Goal: Find specific page/section: Find specific page/section

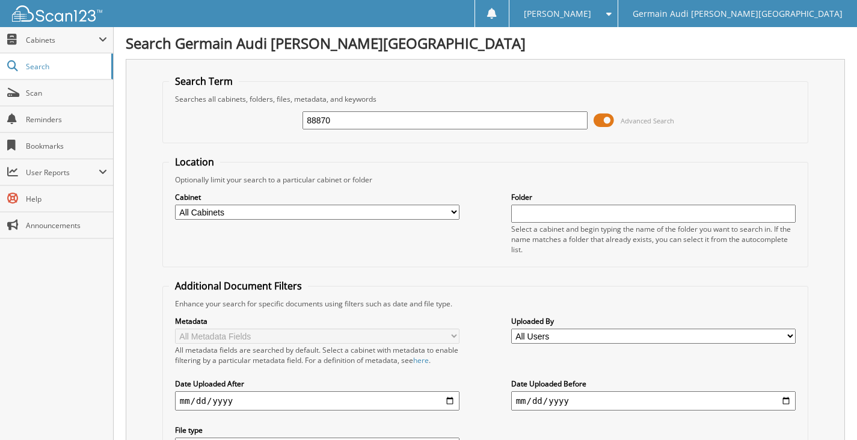
type input "88870"
click at [45, 101] on link "Scan" at bounding box center [56, 93] width 113 height 26
